Goal: Communication & Community: Answer question/provide support

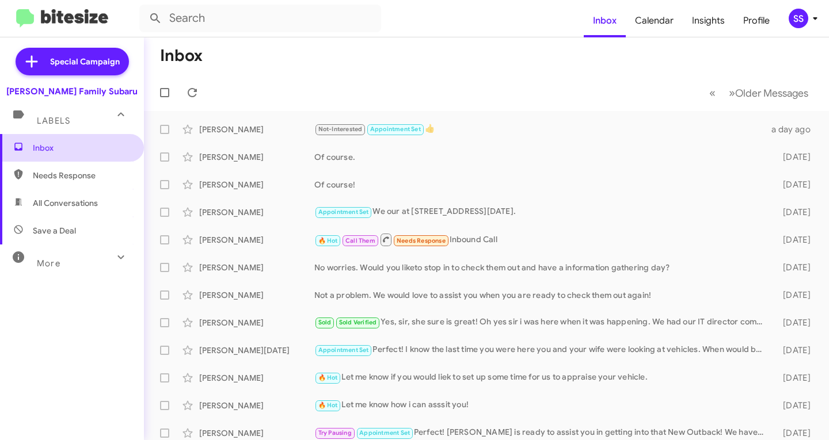
click at [113, 146] on span "Inbox" at bounding box center [82, 148] width 98 height 12
click at [83, 220] on span "Save a Deal" at bounding box center [72, 231] width 144 height 28
type input "in:not-interested"
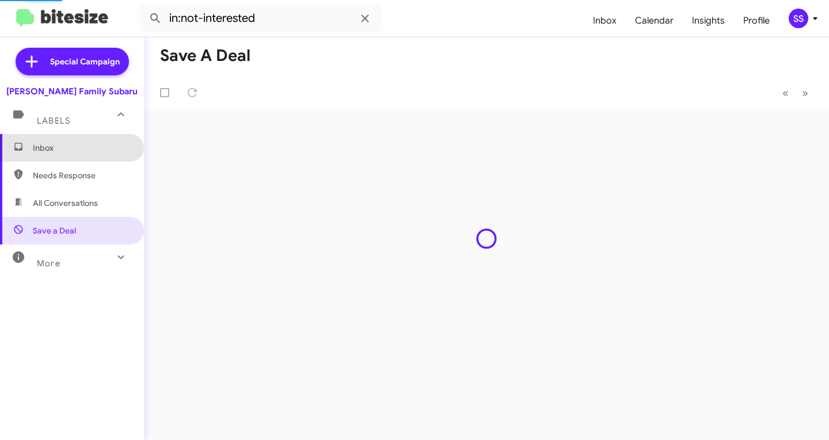
click at [74, 141] on span "Inbox" at bounding box center [72, 148] width 144 height 28
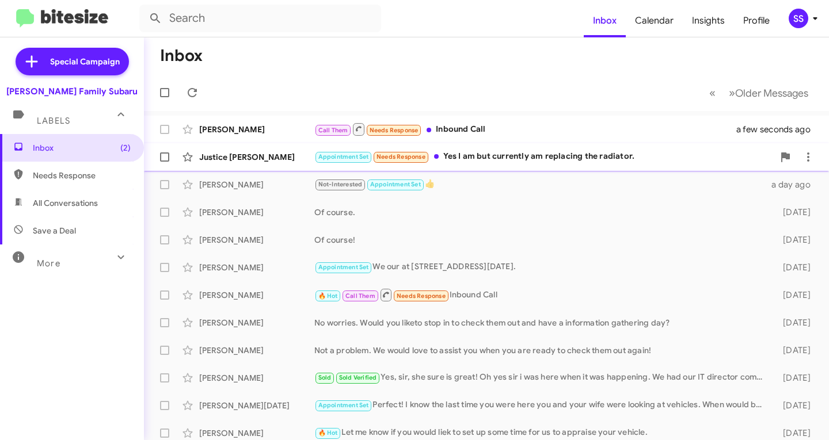
click at [464, 158] on div "Appointment Set Needs Response Yes I am but currently am replacing the radiator." at bounding box center [543, 156] width 459 height 13
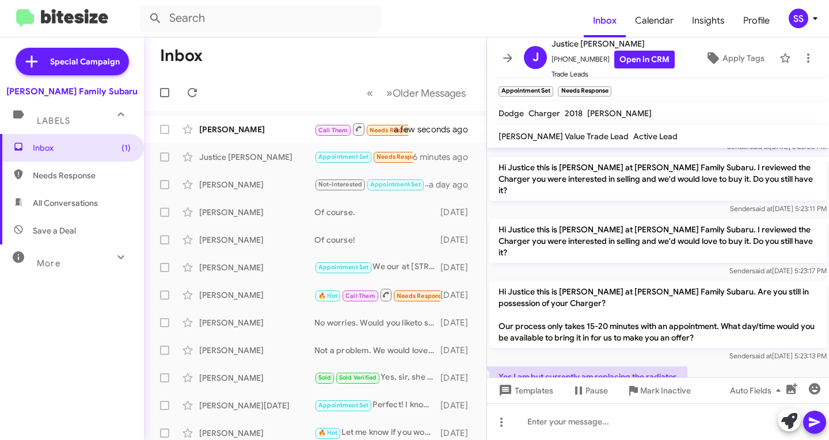
scroll to position [502, 0]
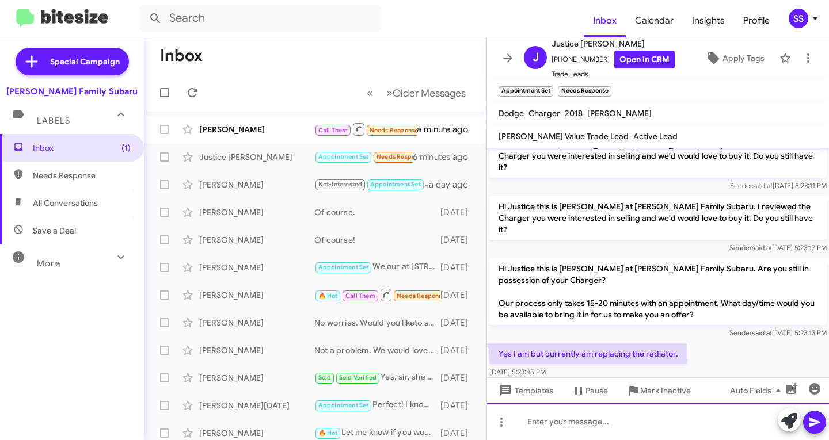
click at [606, 415] on div at bounding box center [658, 421] width 342 height 37
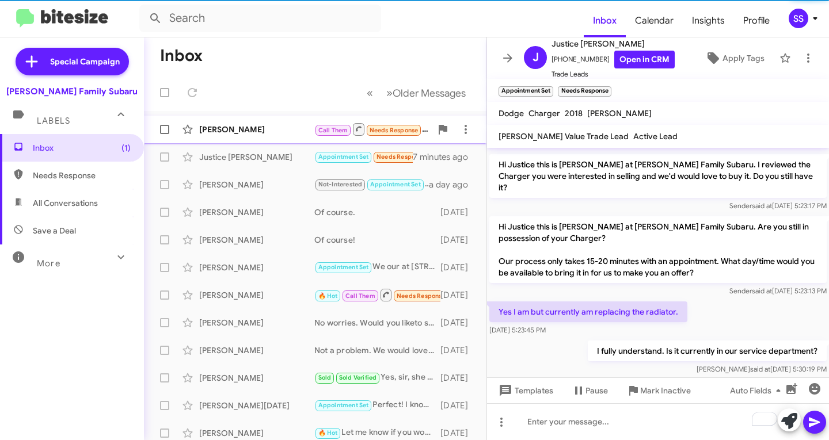
click at [216, 124] on div "[PERSON_NAME]" at bounding box center [256, 130] width 115 height 12
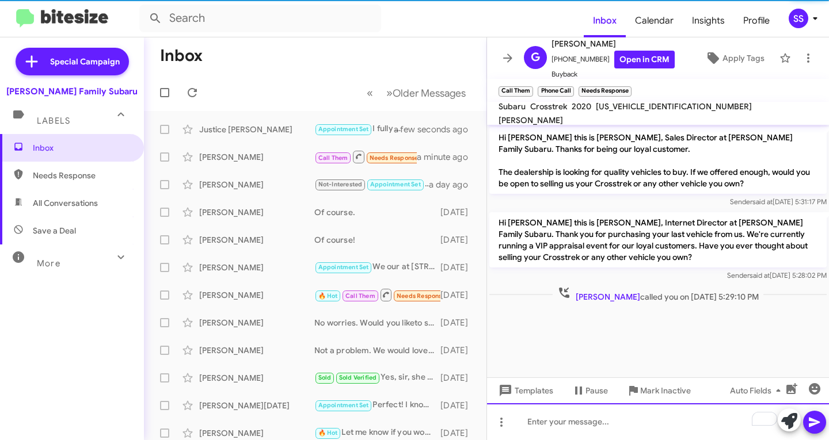
click at [605, 420] on div "To enrich screen reader interactions, please activate Accessibility in Grammarl…" at bounding box center [658, 421] width 342 height 37
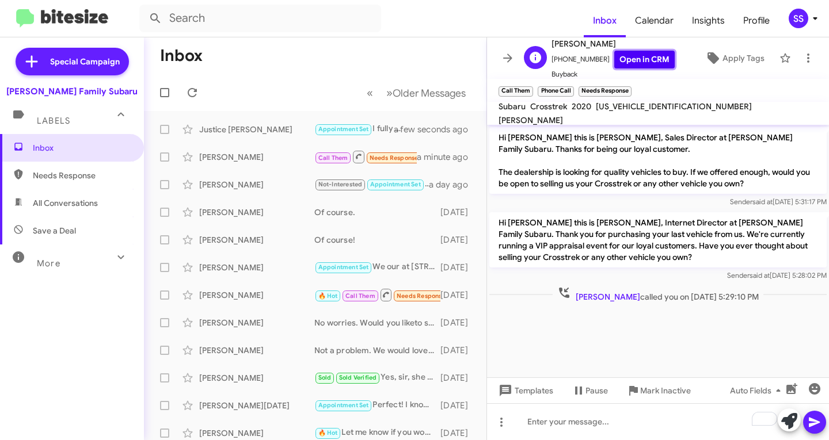
click at [624, 60] on link "Open in CRM" at bounding box center [644, 60] width 60 height 18
click at [501, 411] on button at bounding box center [501, 422] width 23 height 23
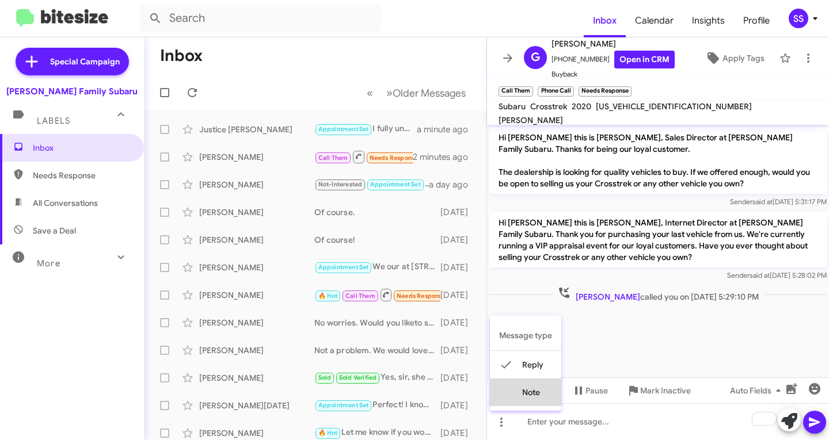
click at [527, 401] on button "note" at bounding box center [525, 393] width 71 height 28
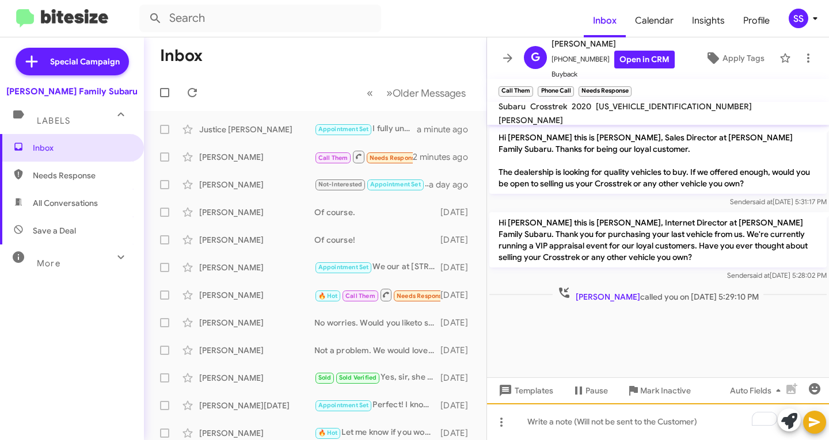
click at [573, 422] on div "To enrich screen reader interactions, please activate Accessibility in Grammarl…" at bounding box center [658, 421] width 342 height 37
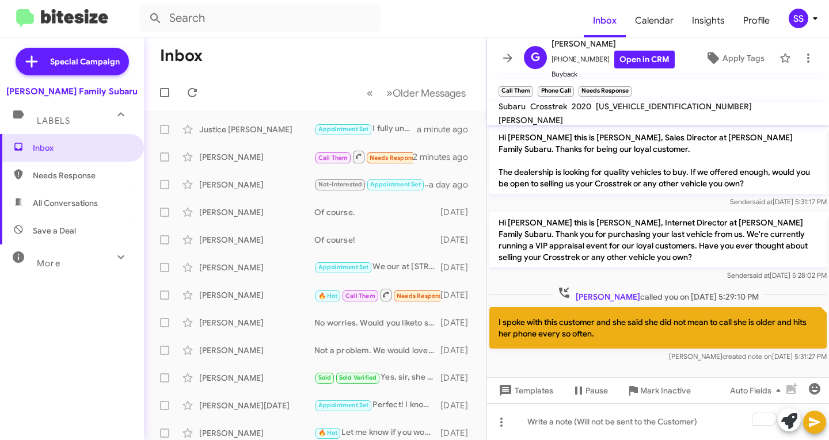
click at [68, 220] on span "Save a Deal" at bounding box center [72, 231] width 144 height 28
type input "in:not-interested"
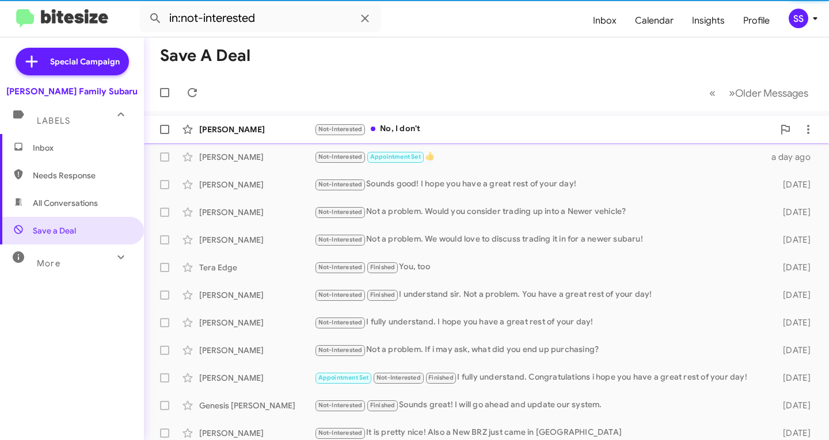
click at [437, 125] on div "Not-Interested No, I don't" at bounding box center [543, 129] width 459 height 13
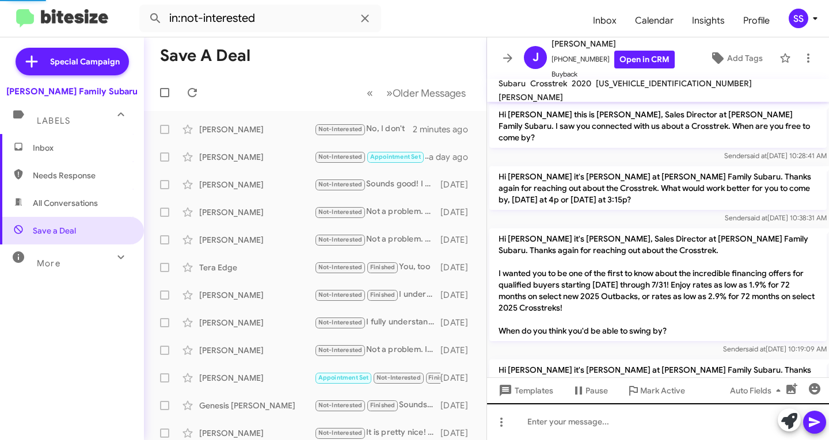
scroll to position [683, 0]
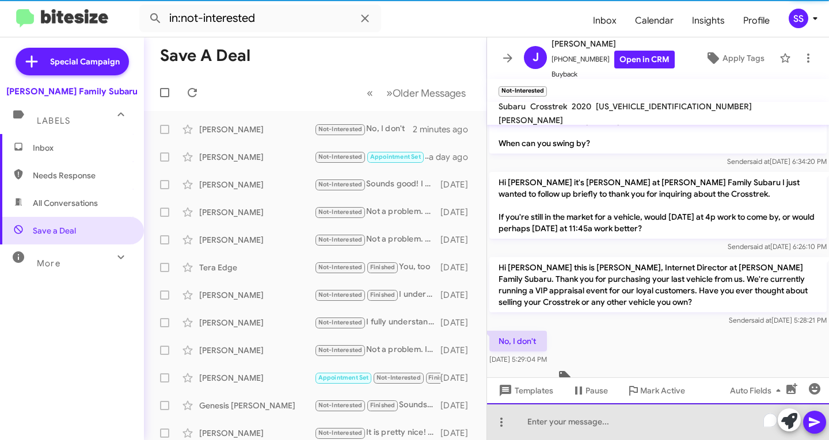
click at [596, 425] on div "To enrich screen reader interactions, please activate Accessibility in Grammarl…" at bounding box center [658, 421] width 342 height 37
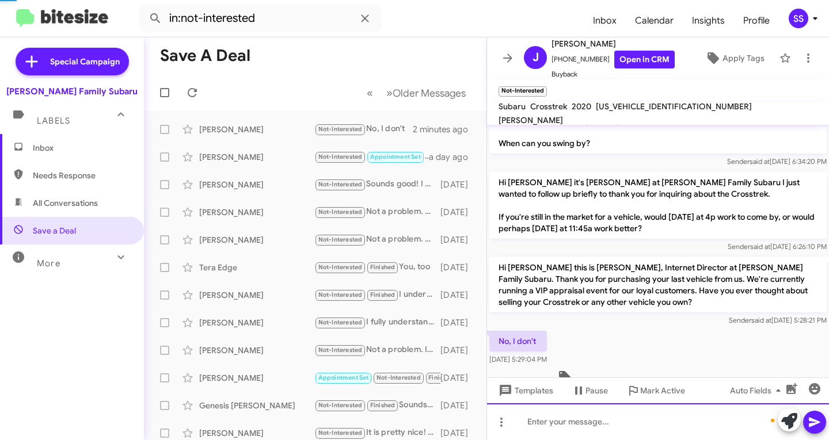
scroll to position [748, 0]
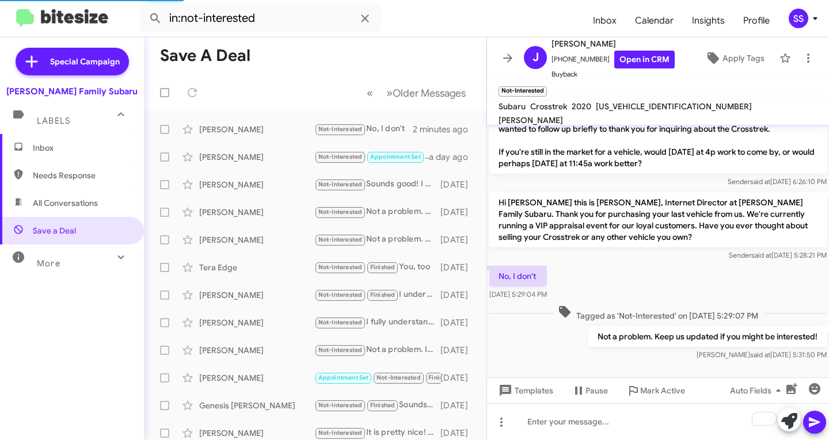
click at [64, 153] on span "Inbox" at bounding box center [82, 148] width 98 height 12
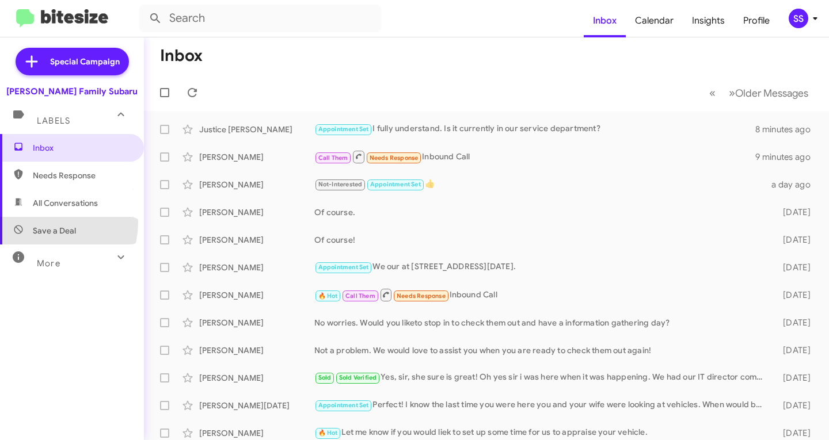
click at [41, 222] on span "Save a Deal" at bounding box center [72, 231] width 144 height 28
type input "in:not-interested"
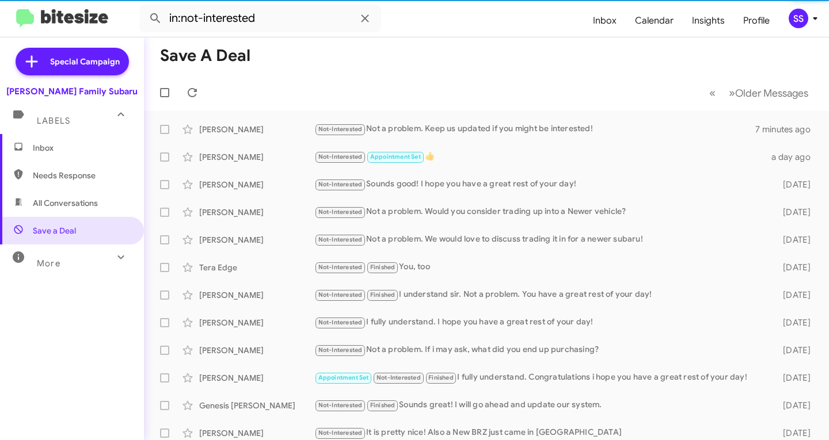
click at [63, 158] on span "Inbox" at bounding box center [72, 148] width 144 height 28
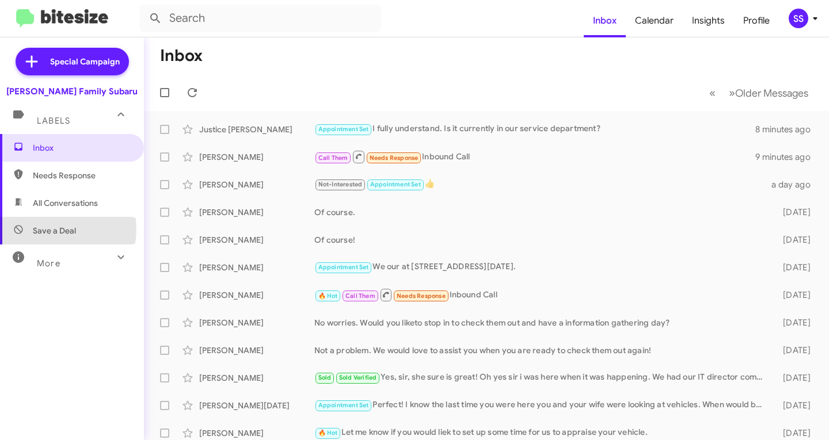
click at [45, 231] on span "Save a Deal" at bounding box center [54, 231] width 43 height 12
type input "in:not-interested"
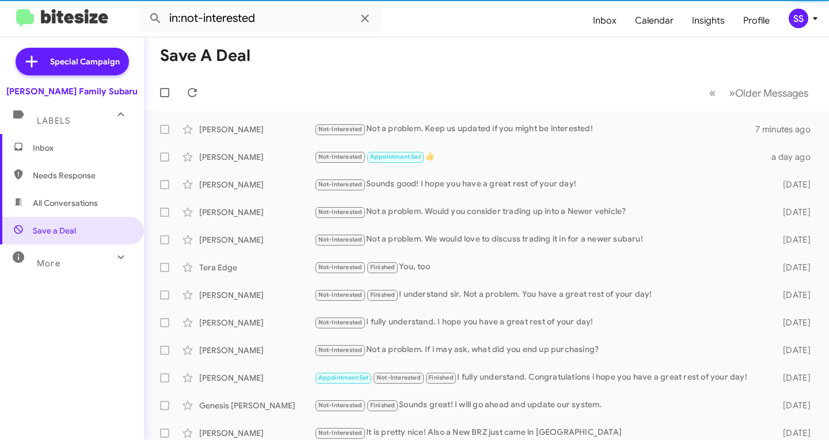
click at [66, 151] on span "Inbox" at bounding box center [82, 148] width 98 height 12
